Goal: Navigation & Orientation: Find specific page/section

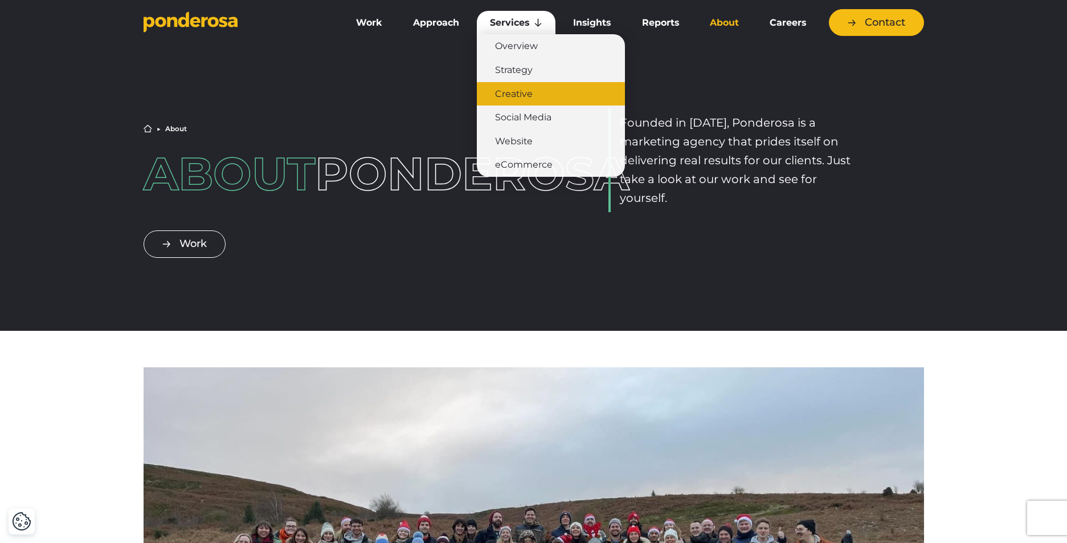
click at [528, 95] on link "Creative" at bounding box center [551, 94] width 148 height 24
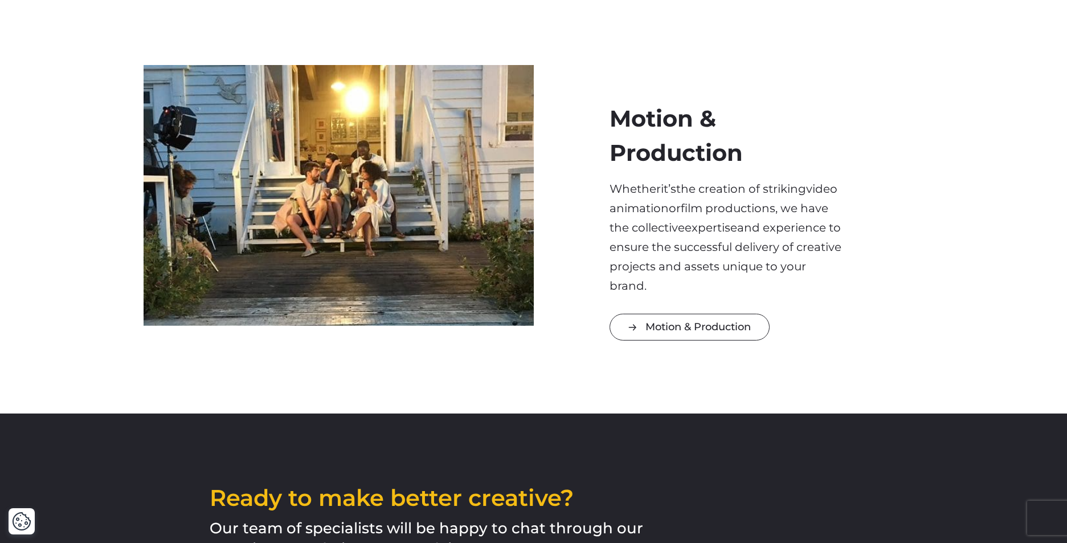
scroll to position [1410, 0]
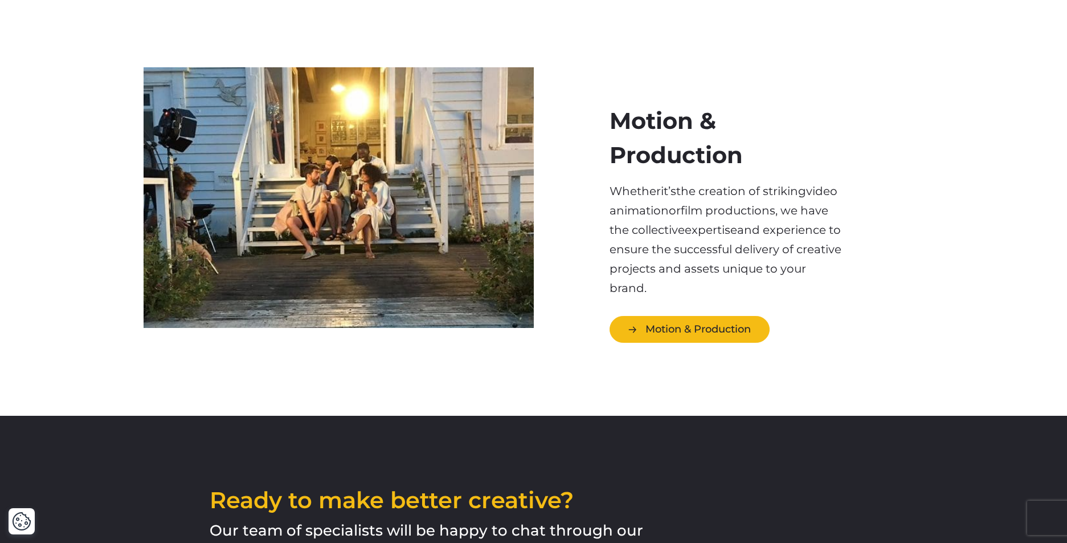
click at [690, 316] on link "Motion & Production" at bounding box center [690, 329] width 160 height 27
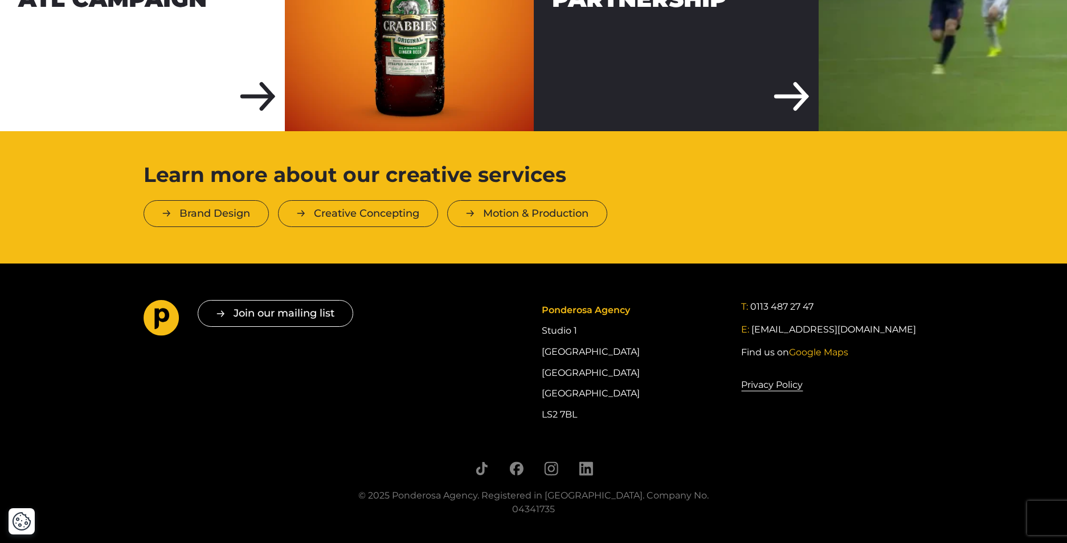
scroll to position [1824, 0]
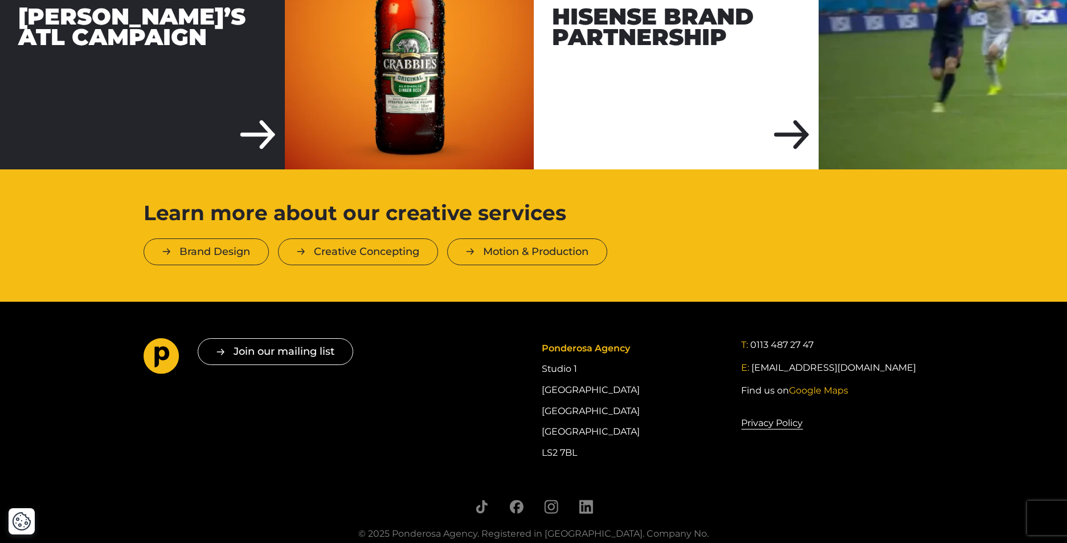
click at [430, 169] on img at bounding box center [409, 26] width 248 height 285
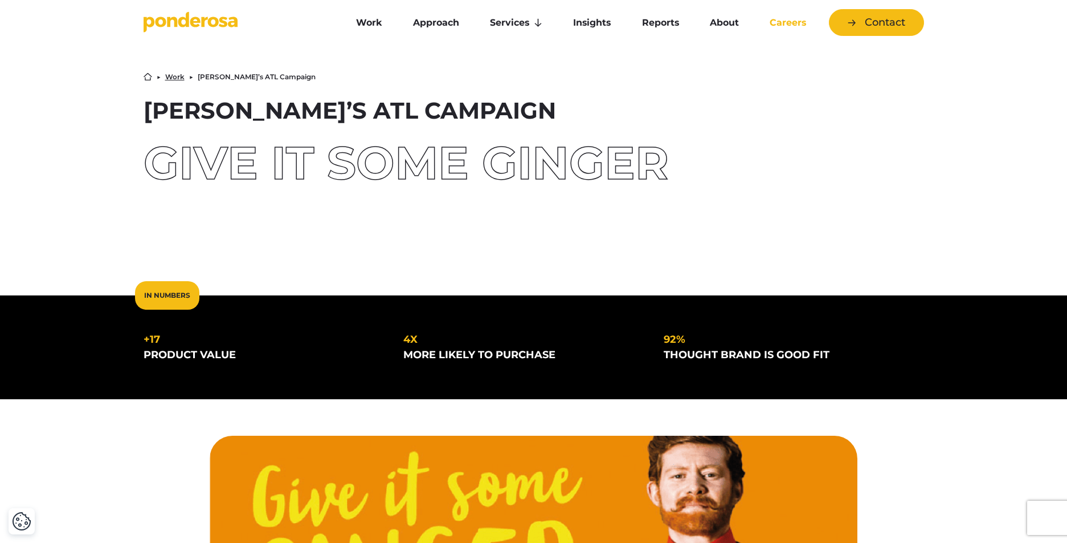
click at [774, 27] on link "Careers" at bounding box center [788, 23] width 63 height 24
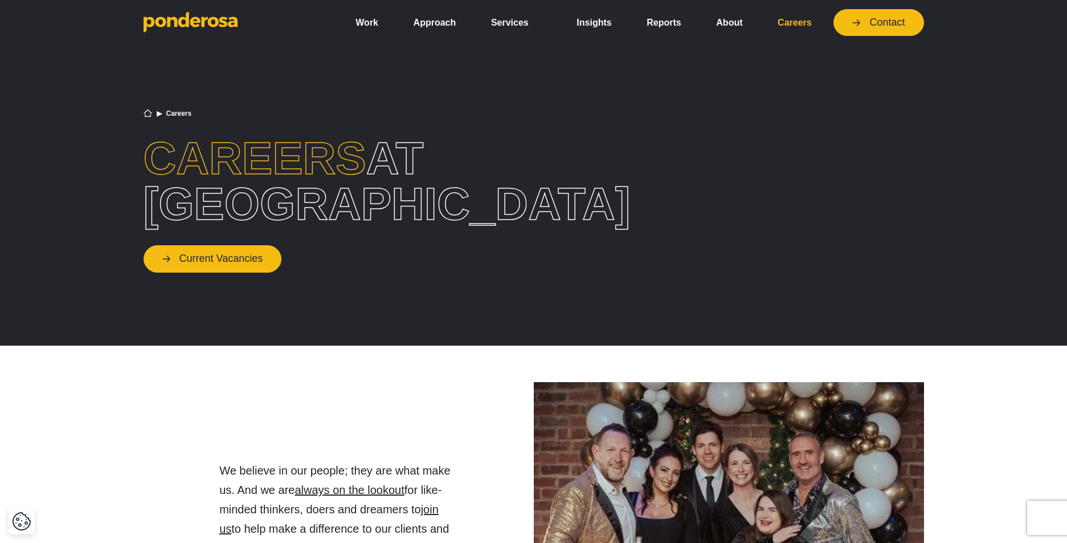
click at [221, 257] on link "Current Vacancies" at bounding box center [213, 258] width 138 height 27
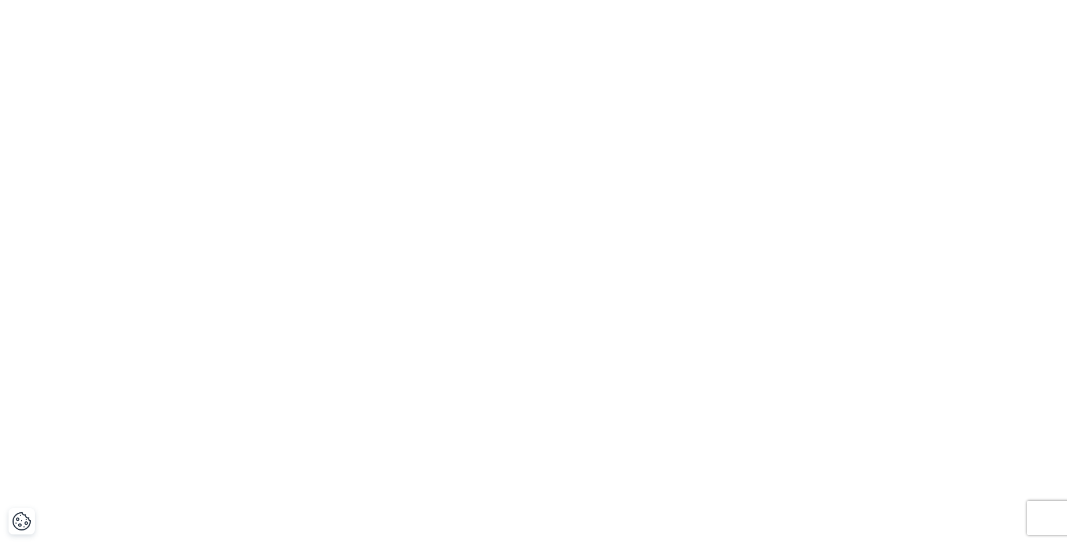
scroll to position [3244, 0]
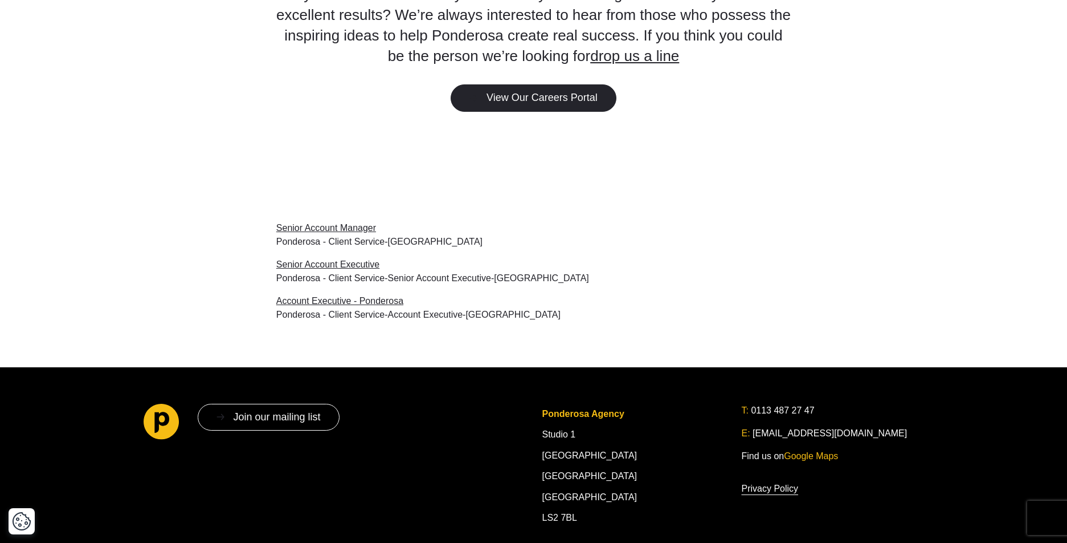
click at [517, 111] on link "View Our Careers Portal" at bounding box center [534, 97] width 166 height 27
